Goal: Find specific page/section

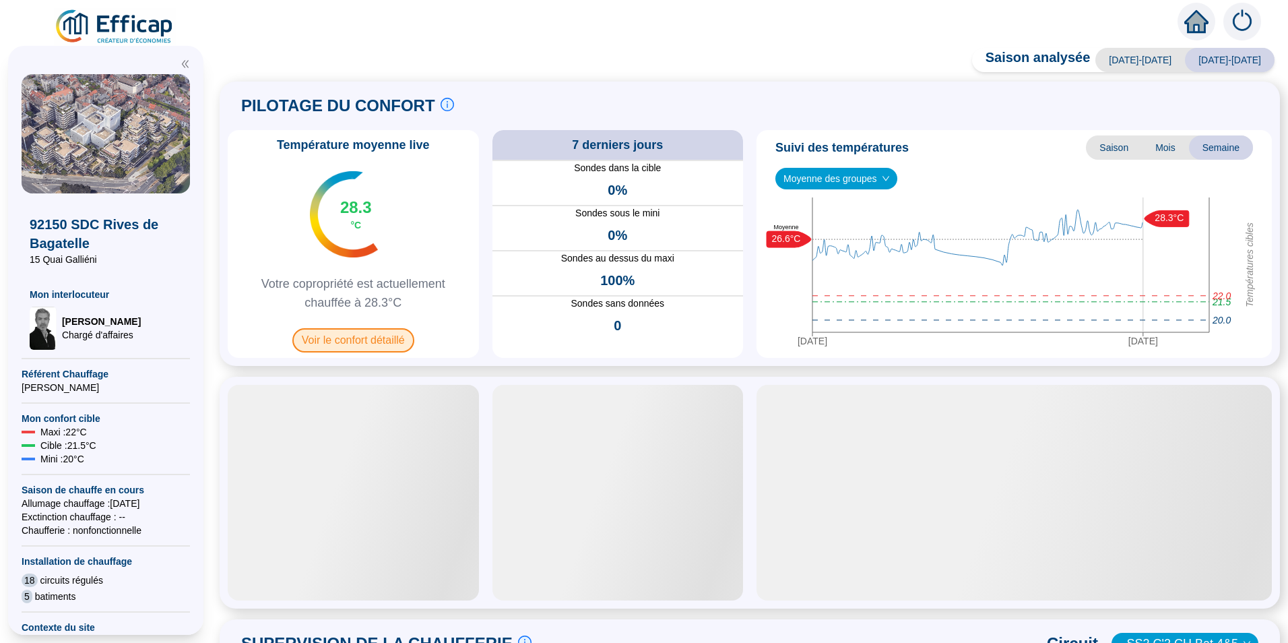
click at [371, 339] on span "Voir le confort détaillé" at bounding box center [353, 340] width 122 height 24
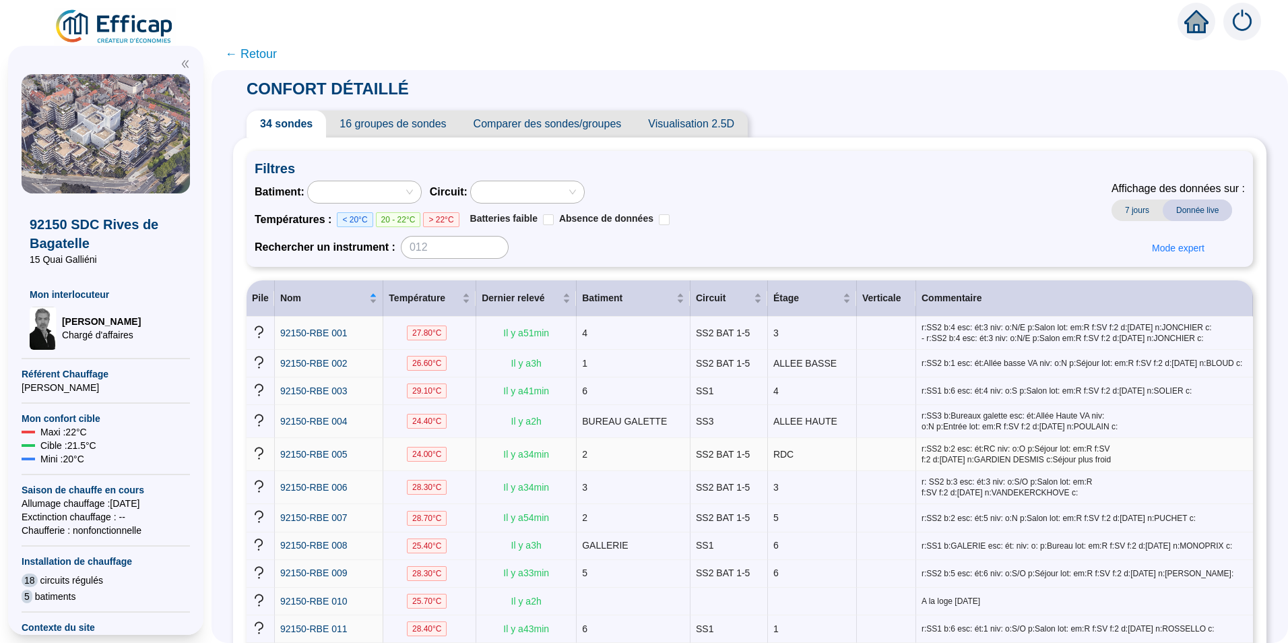
click at [931, 455] on span "r:SS2 b:2 esc: ét:RC niv: o:O p:Séjour lot: em:R f:SV f:2 d:[DATE] n:GARDIEN DE…" at bounding box center [1085, 454] width 326 height 22
click at [331, 455] on span "92150-RBE 005" at bounding box center [313, 454] width 67 height 11
